Goal: Share content: Share content

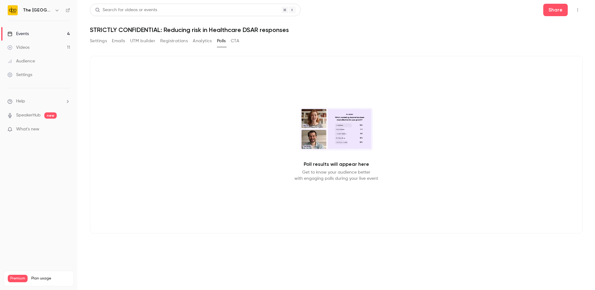
click at [24, 35] on div "Events" at bounding box center [17, 34] width 21 height 6
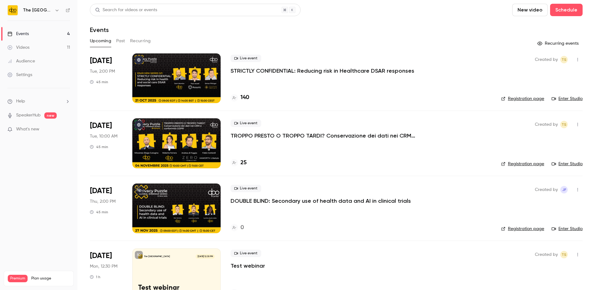
scroll to position [19, 0]
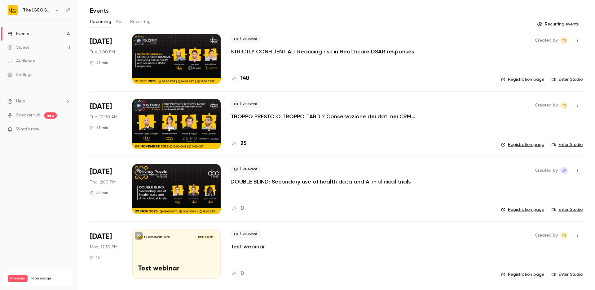
click at [246, 248] on p "Test webinar" at bounding box center [248, 245] width 34 height 7
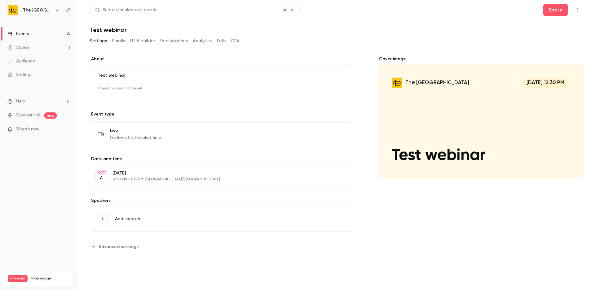
click at [195, 171] on p "[DATE]" at bounding box center [217, 173] width 208 height 6
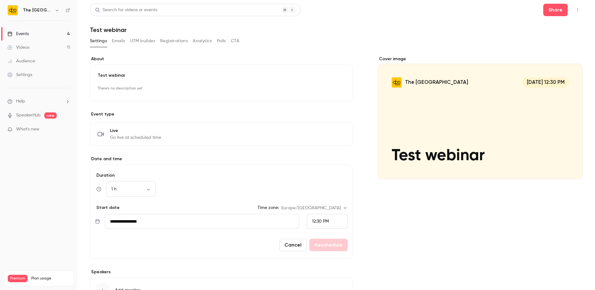
click at [52, 186] on nav "The DPO Centre Events 4 Videos 11 Audience Settings Help SpeakerHub new What's …" at bounding box center [38, 145] width 77 height 290
click at [451, 207] on div "Cover image The DPO Centre [DATE] 12:30 PM Test webinar" at bounding box center [480, 189] width 205 height 267
click at [552, 13] on button "Share" at bounding box center [555, 10] width 24 height 12
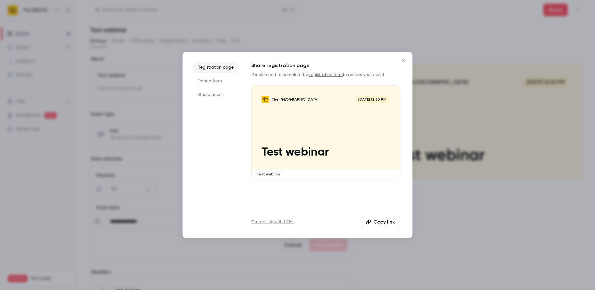
click at [212, 97] on li "Studio access" at bounding box center [216, 94] width 46 height 11
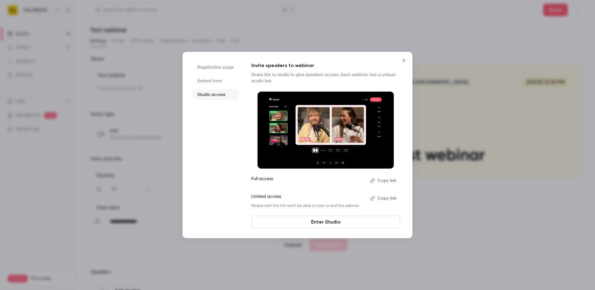
click at [338, 219] on link "Enter Studio" at bounding box center [325, 221] width 149 height 12
click at [384, 197] on button "Copy link" at bounding box center [384, 198] width 33 height 10
click at [403, 60] on icon "Close" at bounding box center [403, 60] width 3 height 3
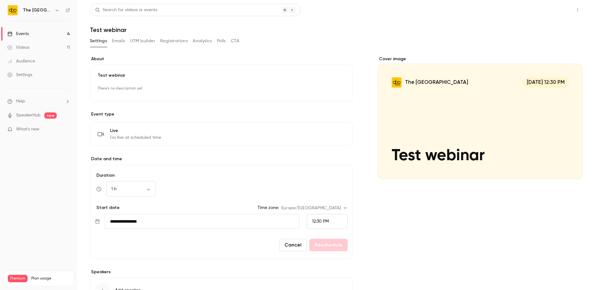
click at [543, 8] on button "Share" at bounding box center [555, 10] width 24 height 12
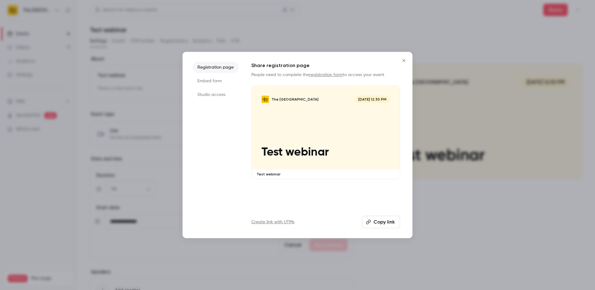
click at [210, 95] on li "Studio access" at bounding box center [216, 94] width 46 height 11
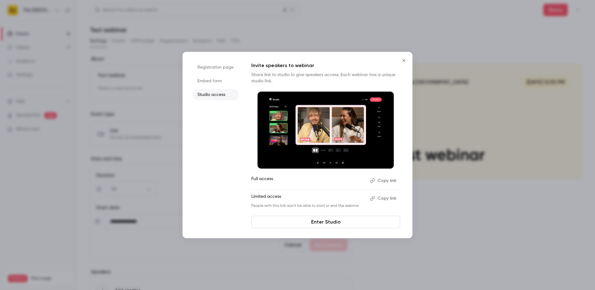
click at [386, 178] on button "Copy link" at bounding box center [384, 180] width 33 height 10
click at [387, 198] on button "Copy link" at bounding box center [384, 198] width 33 height 10
